Goal: Navigation & Orientation: Find specific page/section

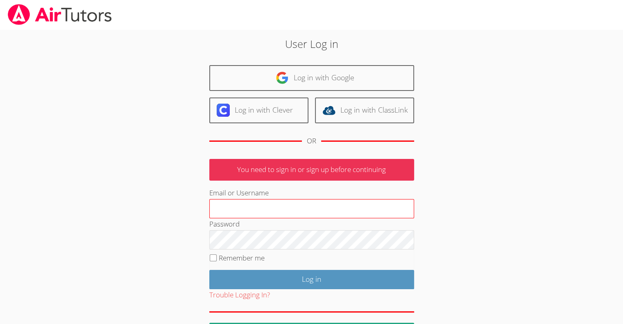
click at [273, 206] on input "Email or Username" at bounding box center [311, 209] width 205 height 20
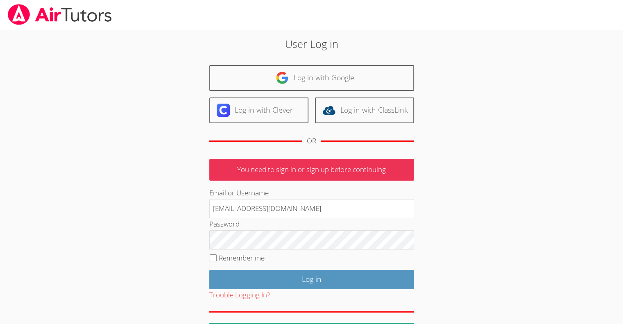
type input "terigennaroairtutor@gmail.com"
click at [209, 270] on input "Log in" at bounding box center [311, 279] width 205 height 19
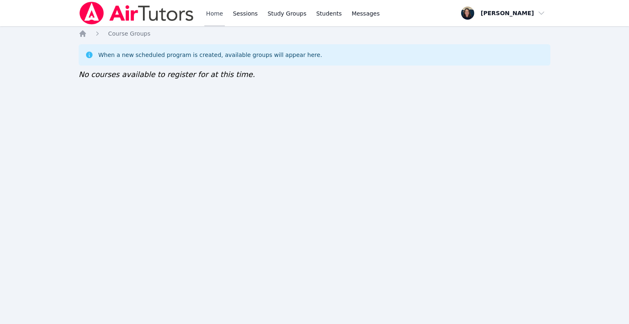
click at [221, 15] on link "Home" at bounding box center [214, 13] width 20 height 26
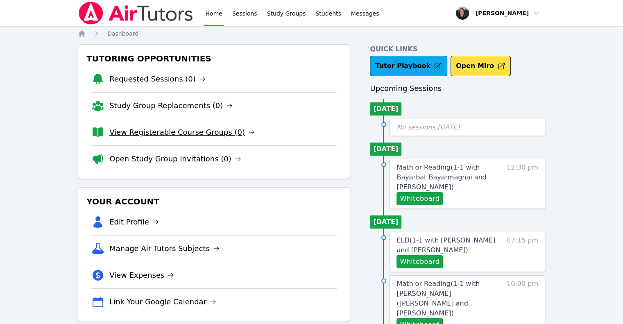
click at [165, 135] on link "View Registerable Course Groups (0)" at bounding box center [181, 132] width 145 height 11
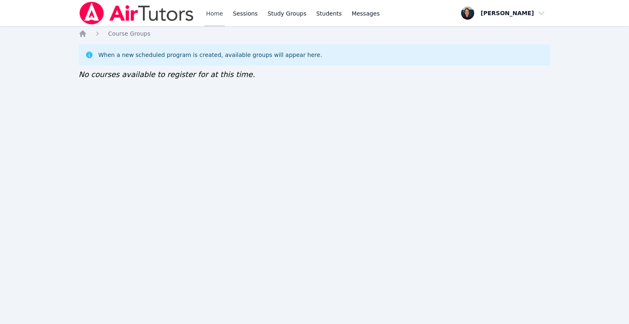
click at [213, 18] on link "Home" at bounding box center [214, 13] width 20 height 26
